Goal: Task Accomplishment & Management: Manage account settings

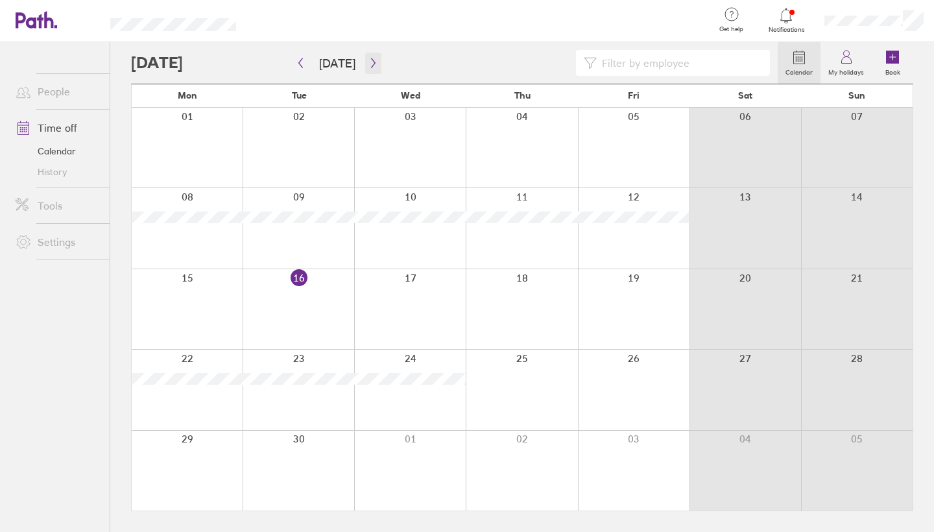
click at [369, 71] on button "button" at bounding box center [373, 63] width 16 height 21
click at [370, 66] on icon "button" at bounding box center [373, 63] width 10 height 10
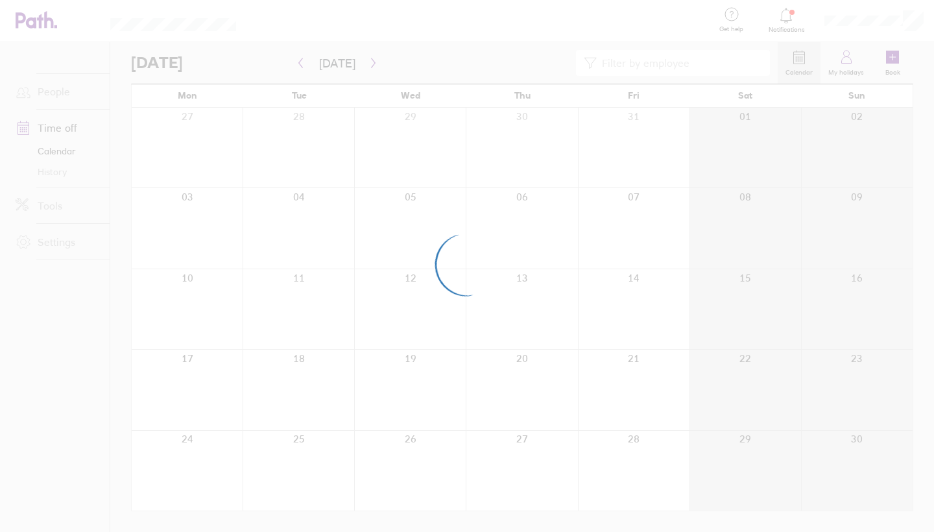
click at [370, 66] on div at bounding box center [467, 266] width 934 height 532
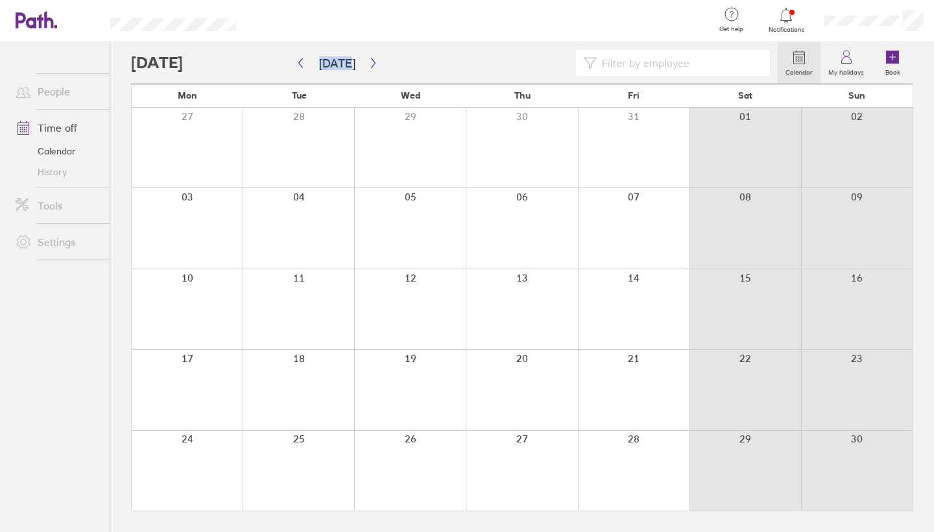
click at [370, 66] on icon "button" at bounding box center [373, 63] width 10 height 10
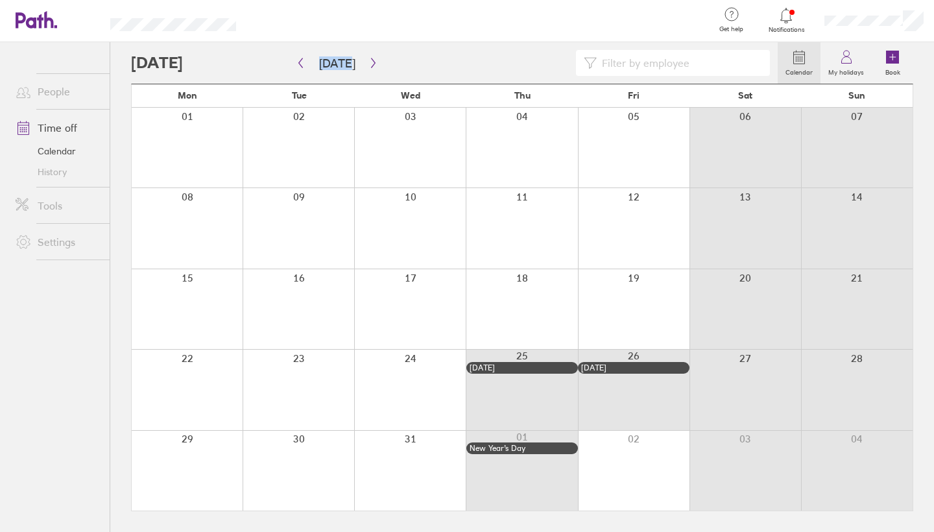
click at [620, 464] on div at bounding box center [634, 471] width 112 height 80
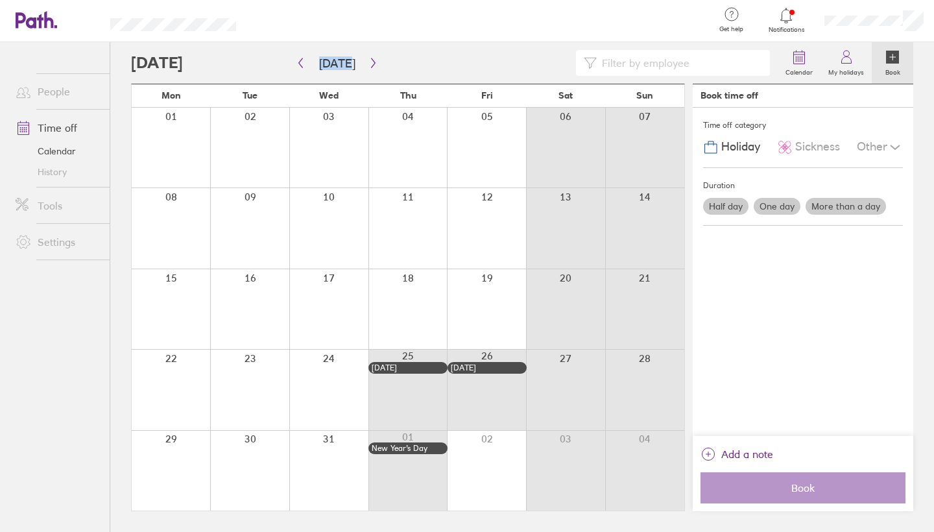
click at [620, 464] on div at bounding box center [644, 471] width 79 height 80
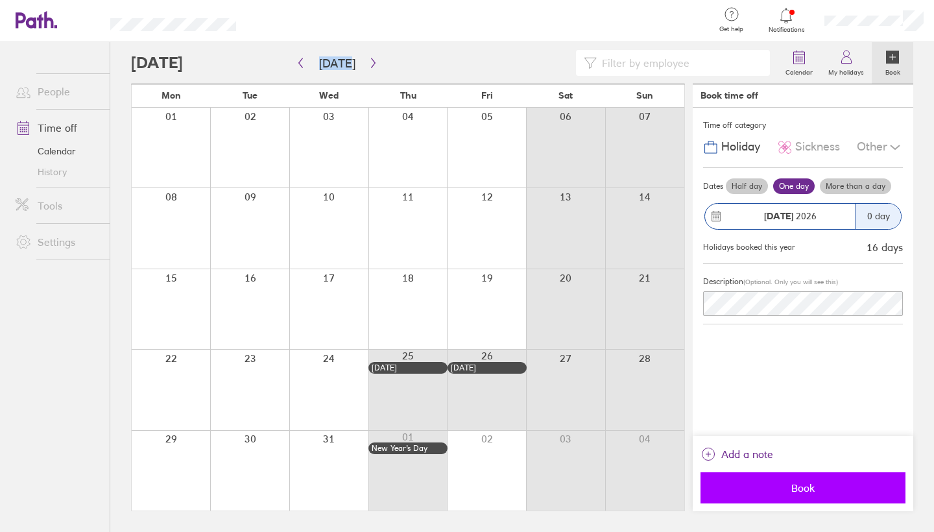
click at [647, 481] on button "Book" at bounding box center [802, 487] width 205 height 31
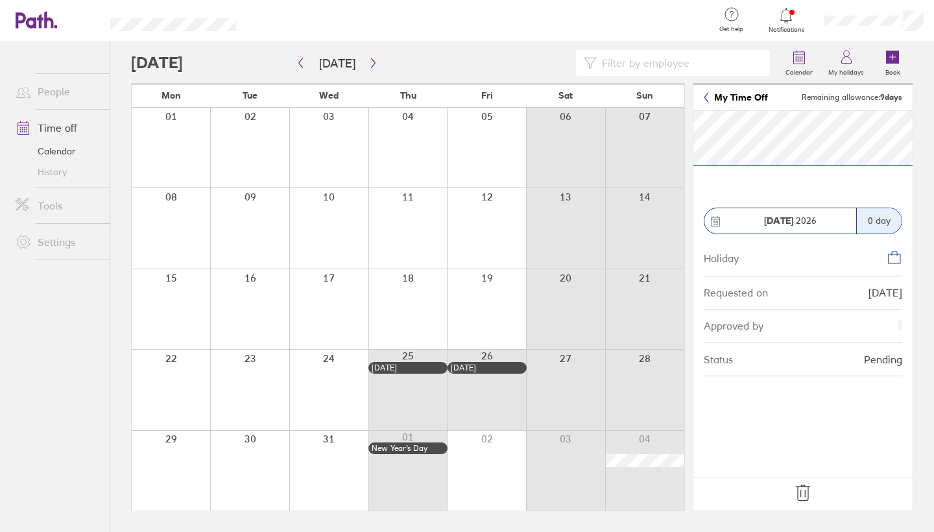
click at [647, 492] on icon at bounding box center [803, 493] width 21 height 21
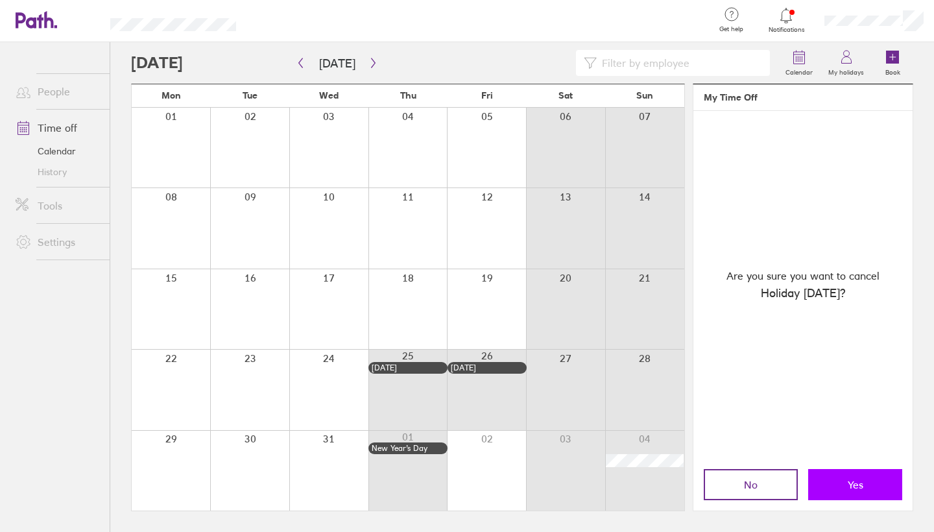
click at [647, 481] on button "Yes" at bounding box center [855, 484] width 94 height 31
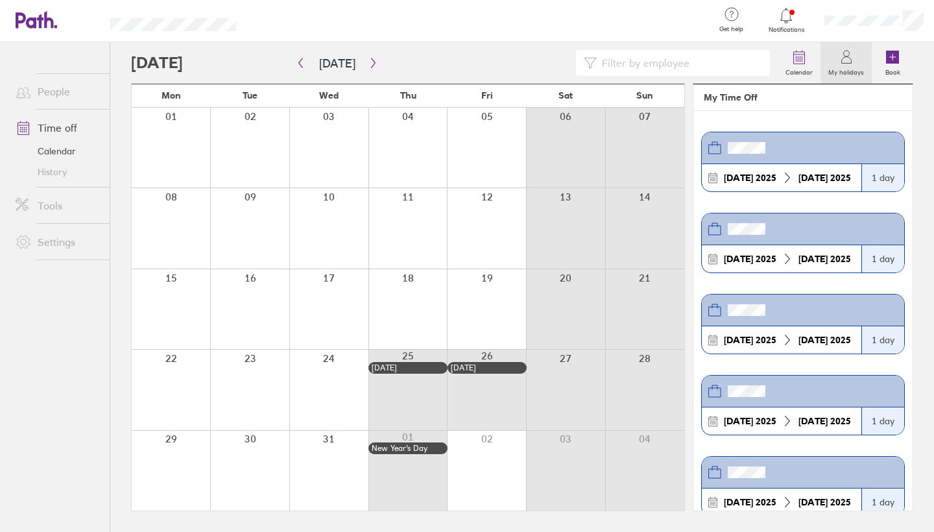
click at [474, 495] on div at bounding box center [486, 471] width 79 height 80
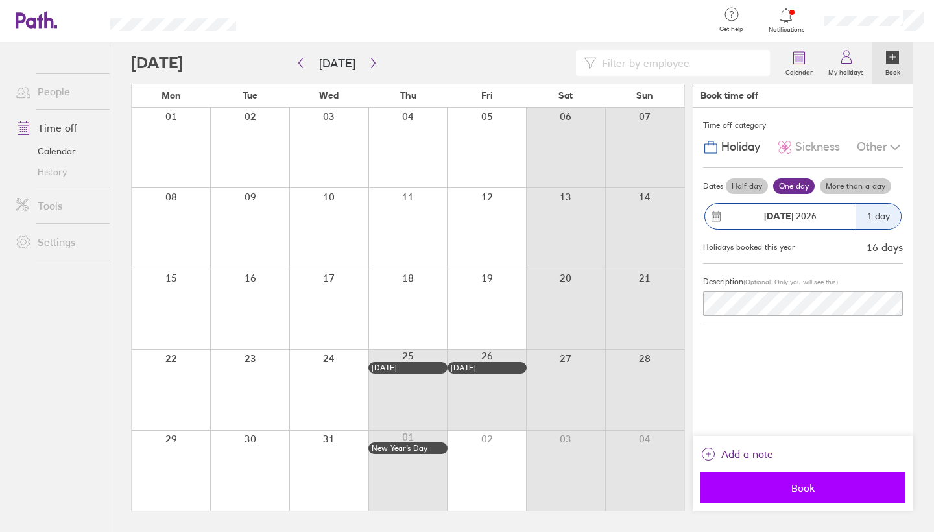
click at [647, 488] on span "Book" at bounding box center [803, 488] width 187 height 12
